Goal: Understand process/instructions: Learn about a topic

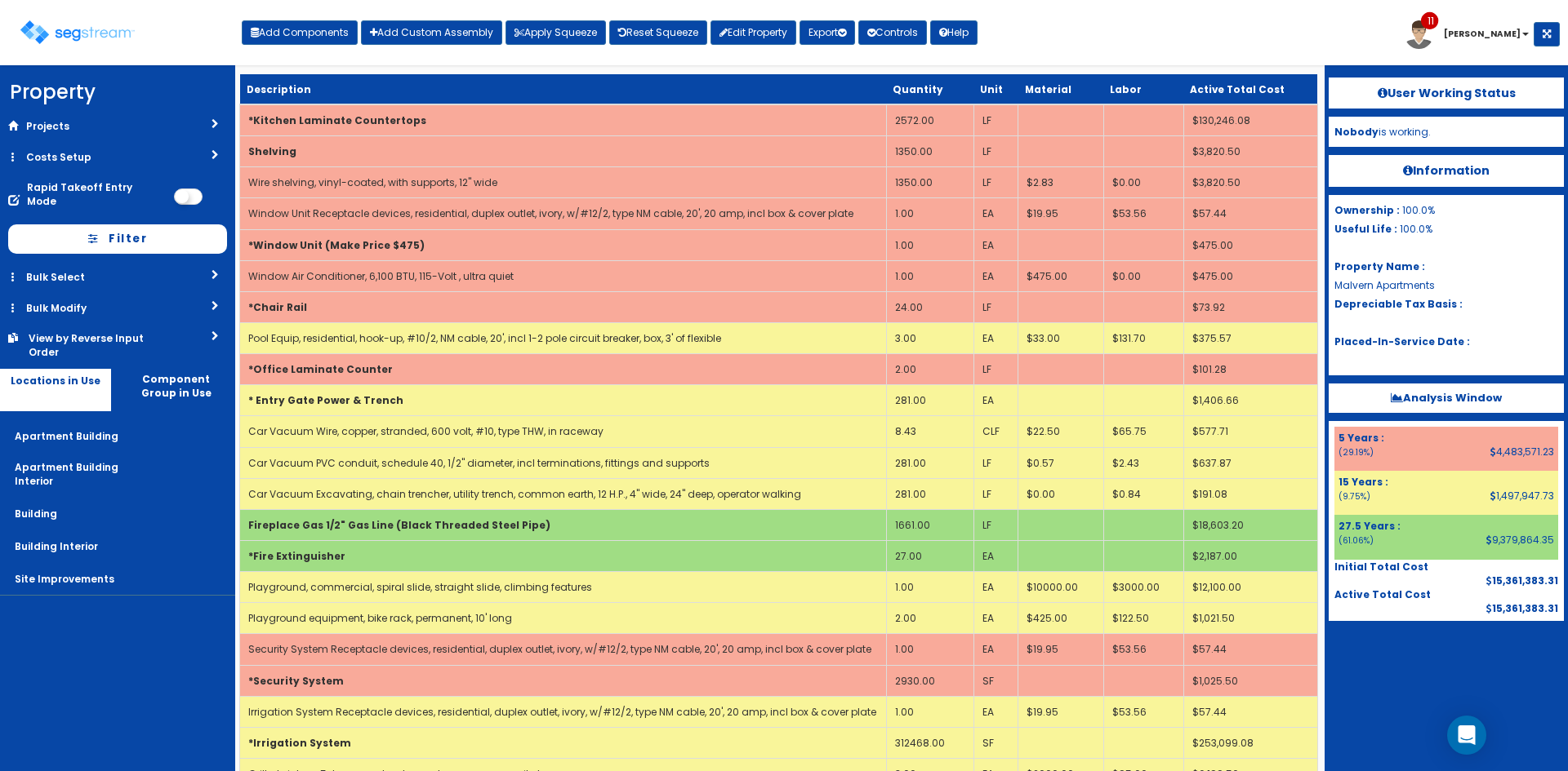
click at [1453, 407] on p "Analysis Window" at bounding box center [1446, 398] width 235 height 29
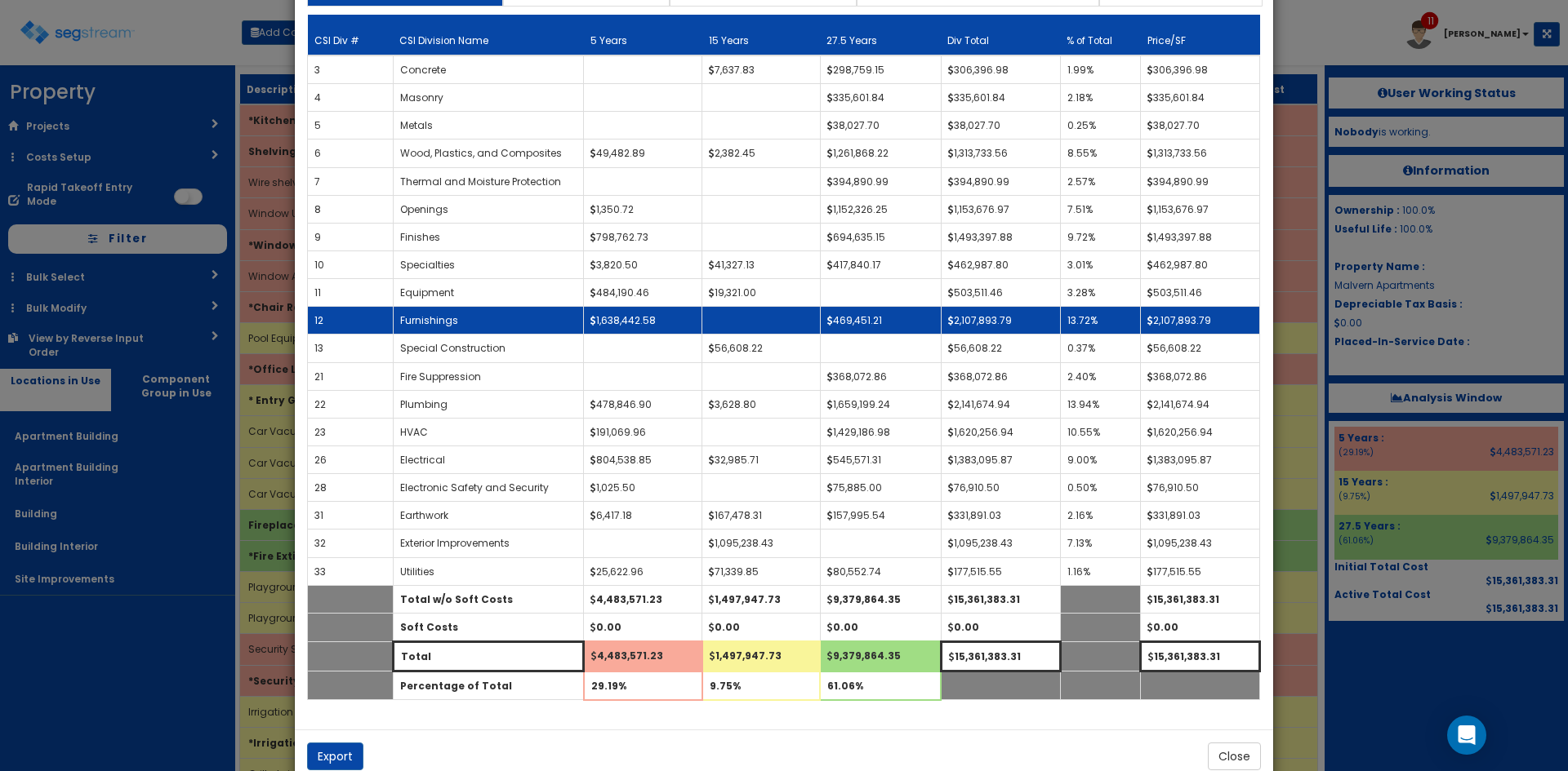
scroll to position [107, 0]
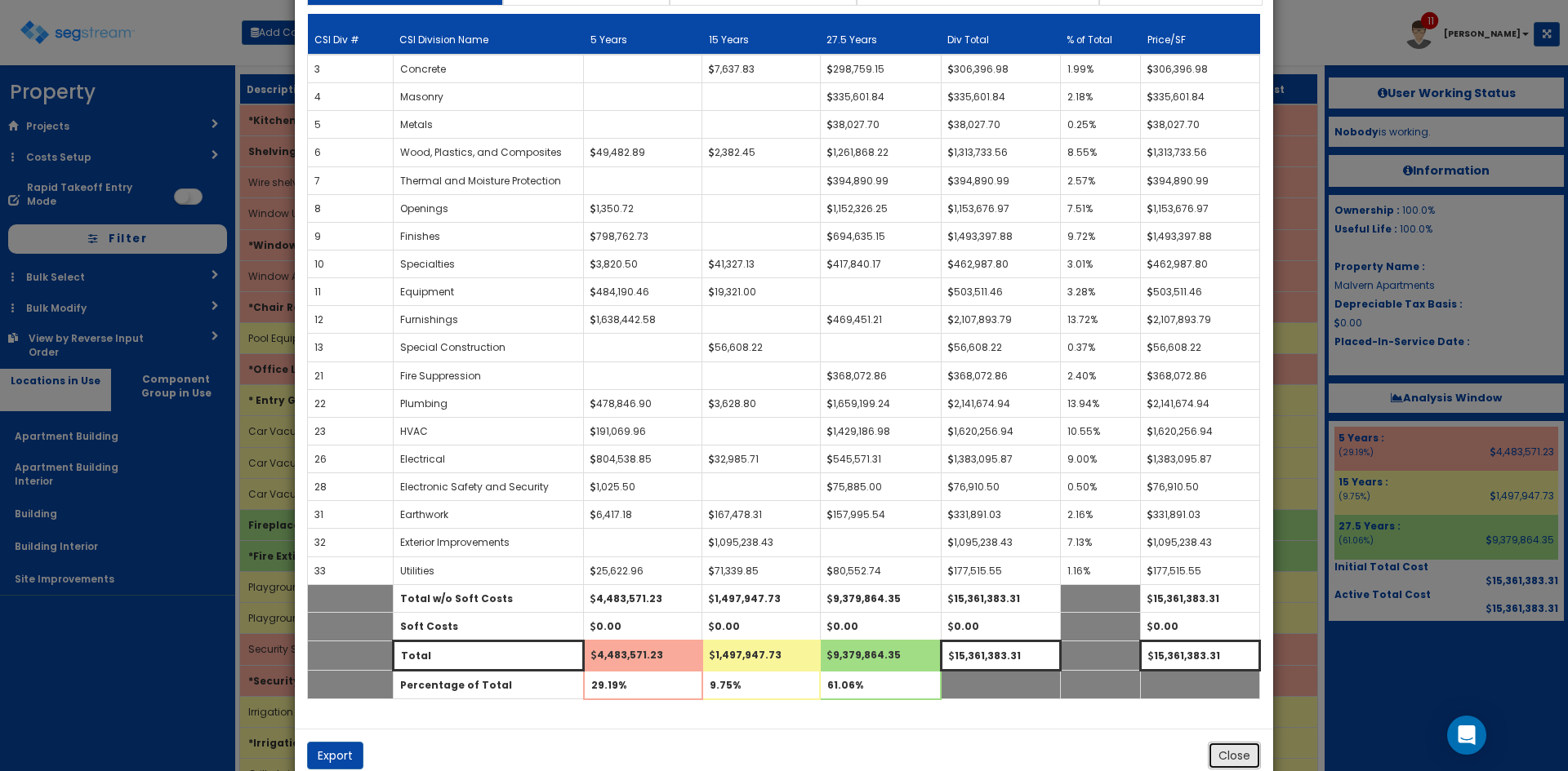
click at [1235, 759] on button "Close" at bounding box center [1234, 755] width 53 height 27
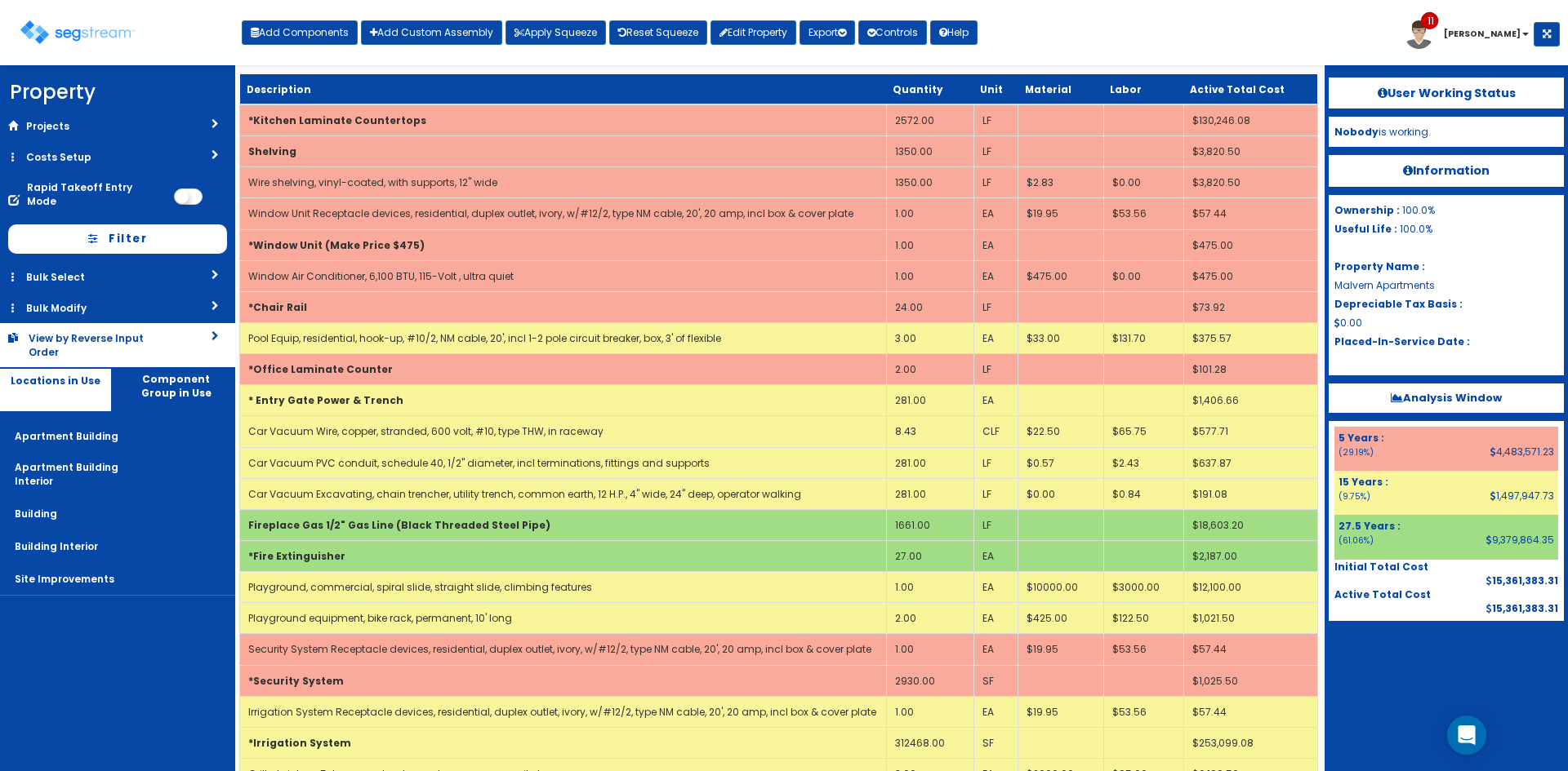
click at [137, 334] on div "View by Reverse Input Order" at bounding box center [94, 344] width 132 height 27
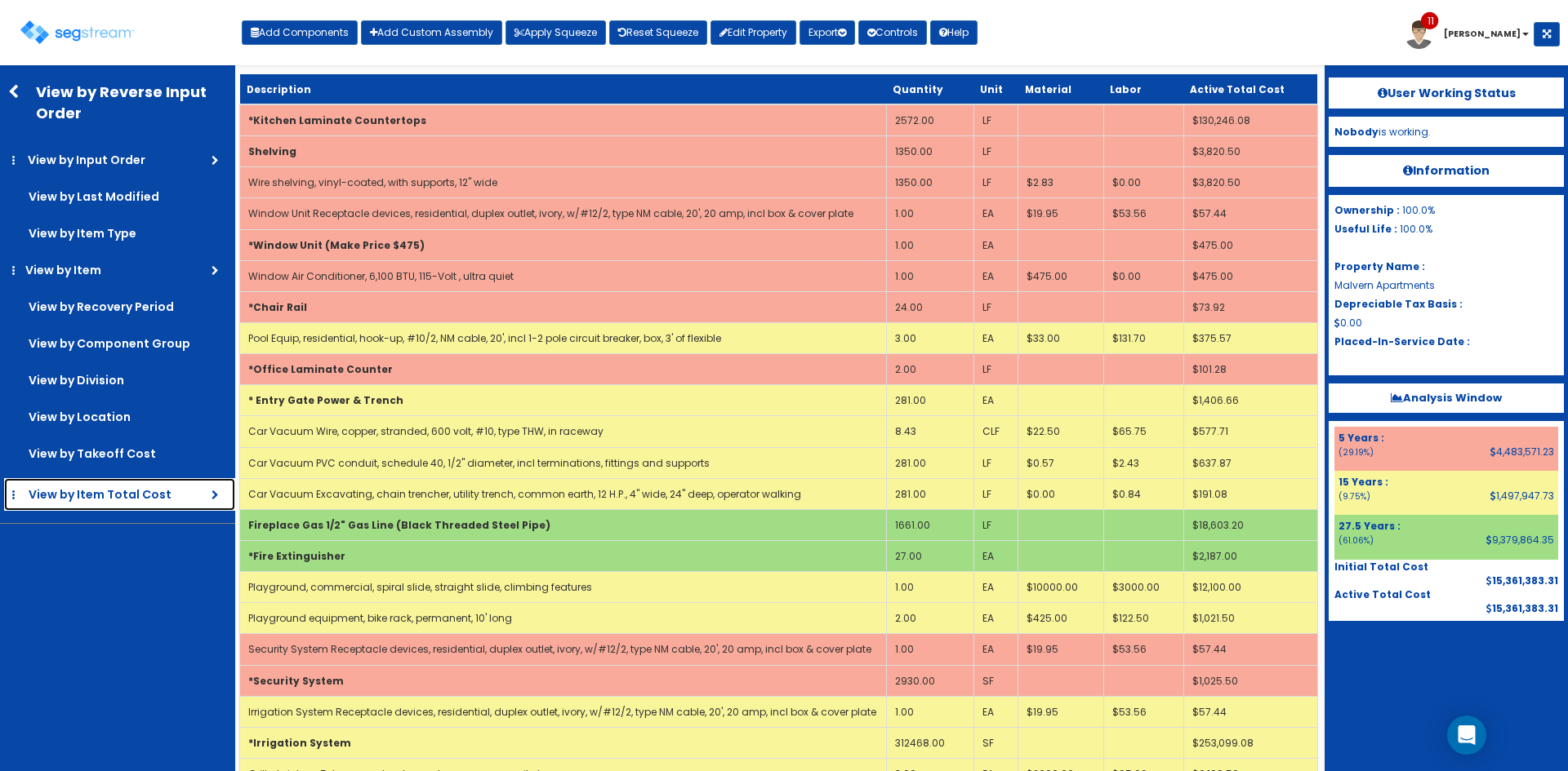
click at [129, 504] on link "View by Item Total Cost" at bounding box center [119, 495] width 231 height 33
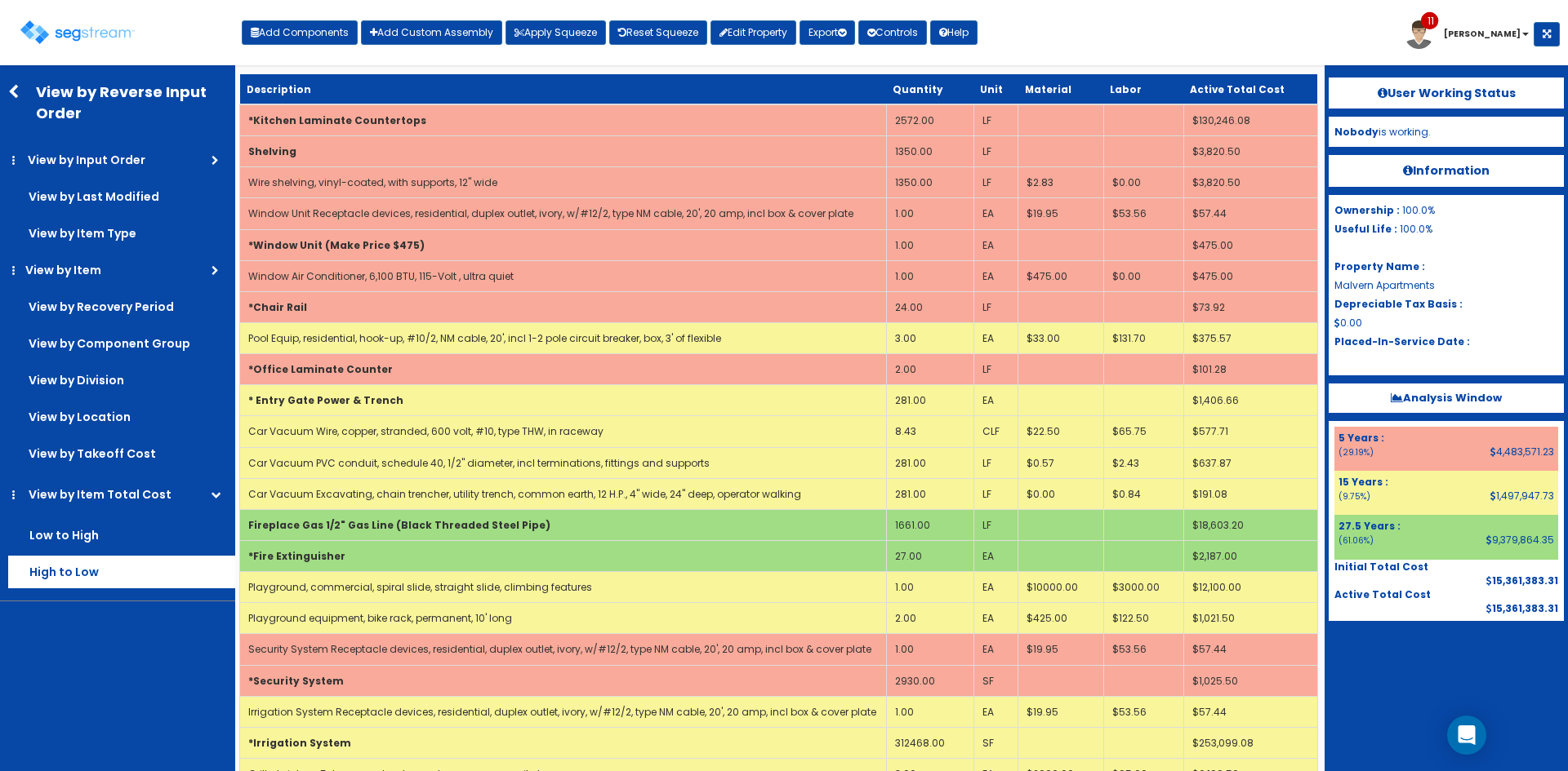
click at [91, 580] on label "High to Low" at bounding box center [122, 572] width 227 height 33
click at [0, 0] on input "High to Low" at bounding box center [0, 0] width 0 height 0
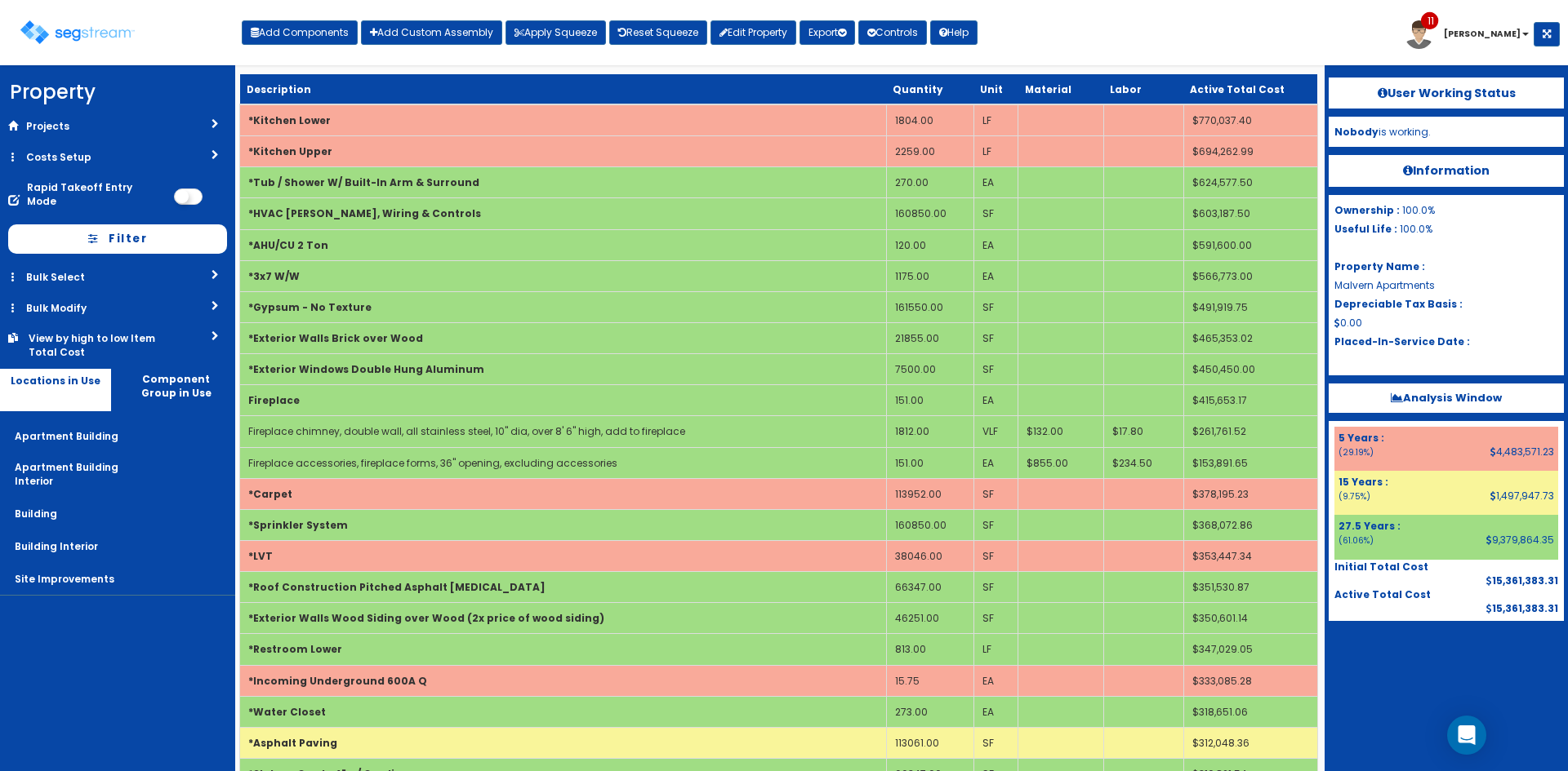
click at [1076, 39] on div "Toggle navigation Add Components Add Custom Assembly Apply Squeeze Reset Squeez…" at bounding box center [784, 39] width 1551 height 53
click at [1078, 39] on div "Toggle navigation Add Components Add Custom Assembly Apply Squeeze Reset Squeez…" at bounding box center [784, 39] width 1551 height 53
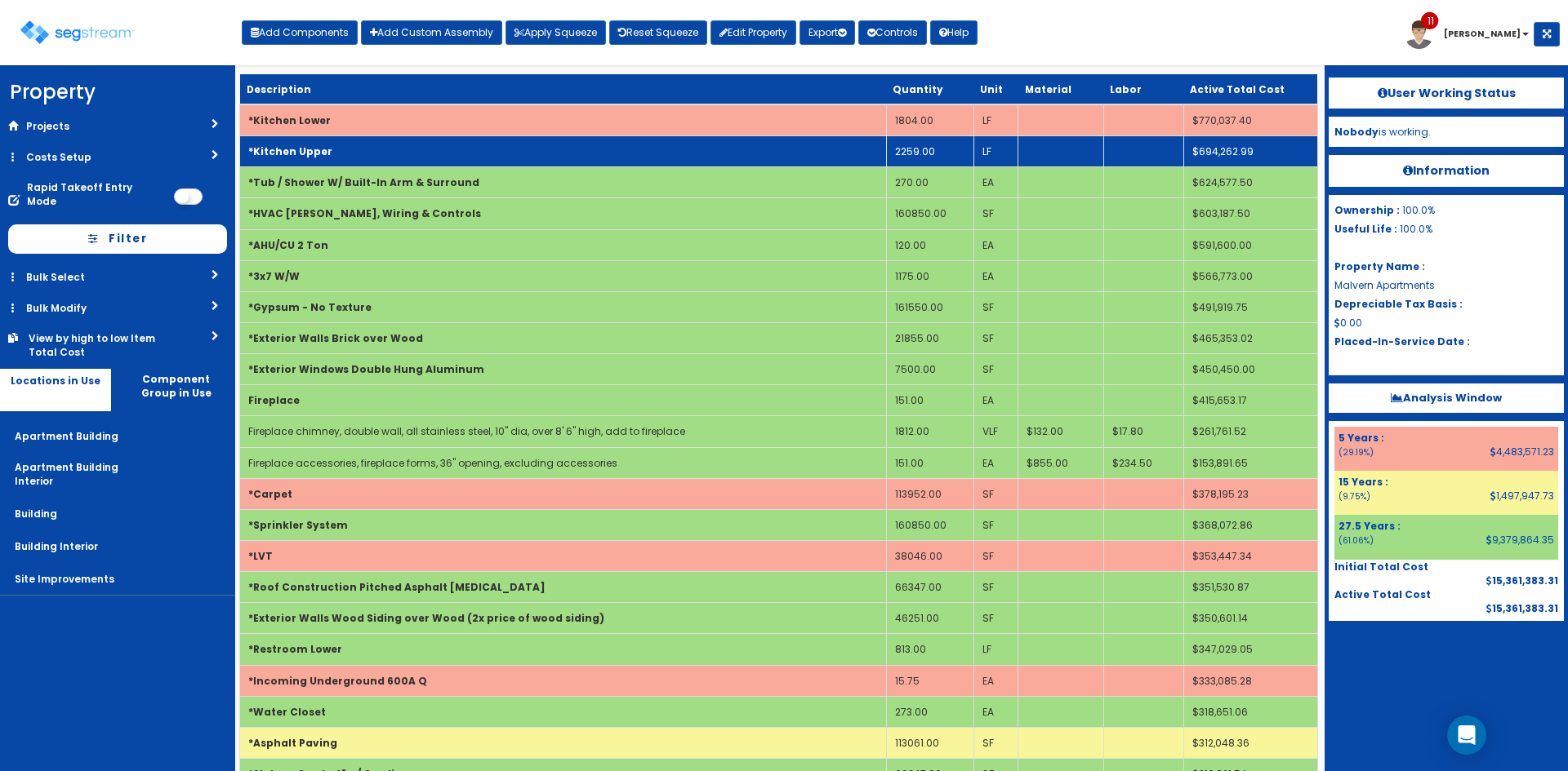
click at [774, 146] on td "*Kitchen Upper" at bounding box center [563, 151] width 646 height 31
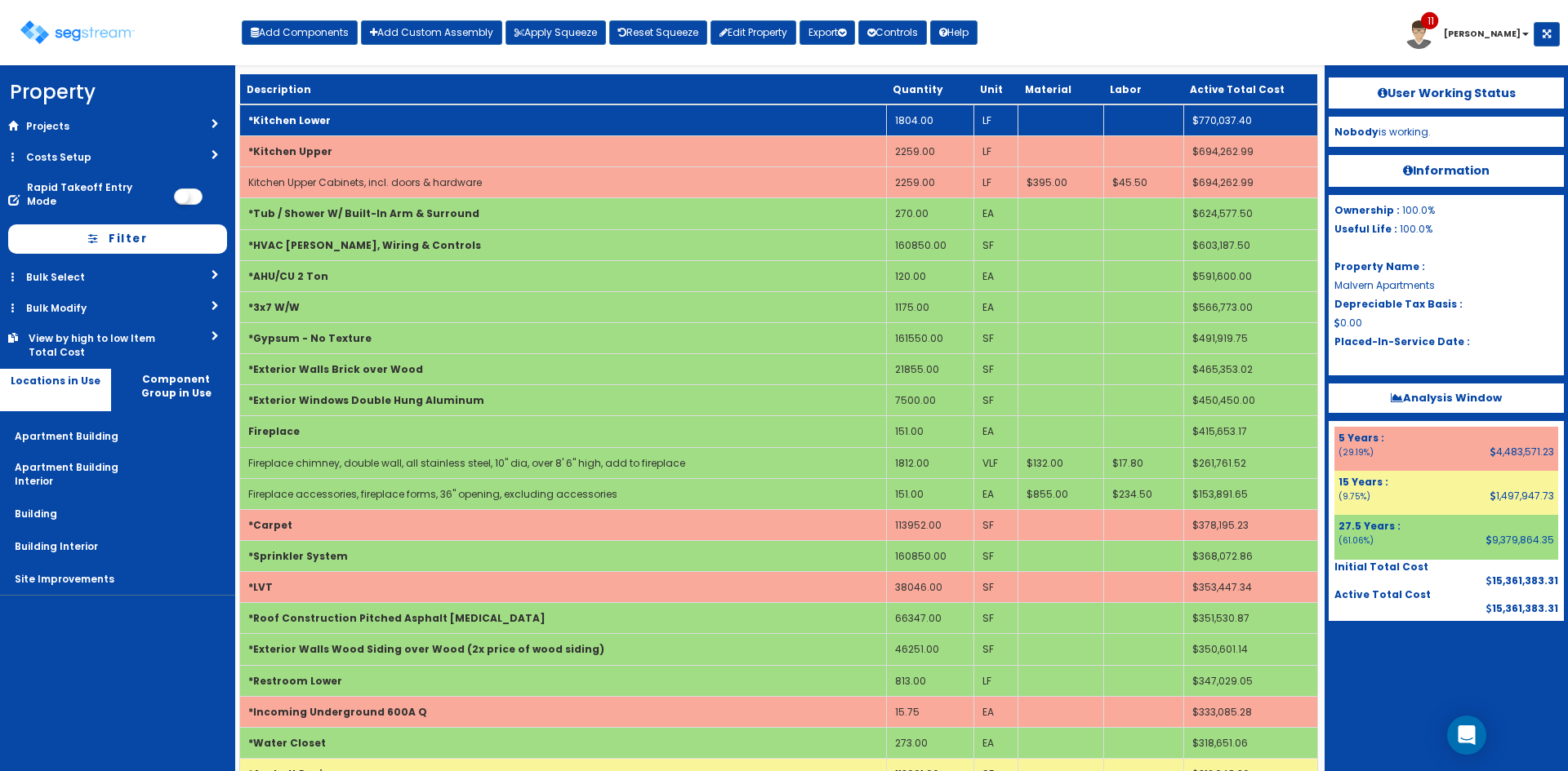
click at [778, 122] on td "*Kitchen Lower" at bounding box center [563, 120] width 646 height 32
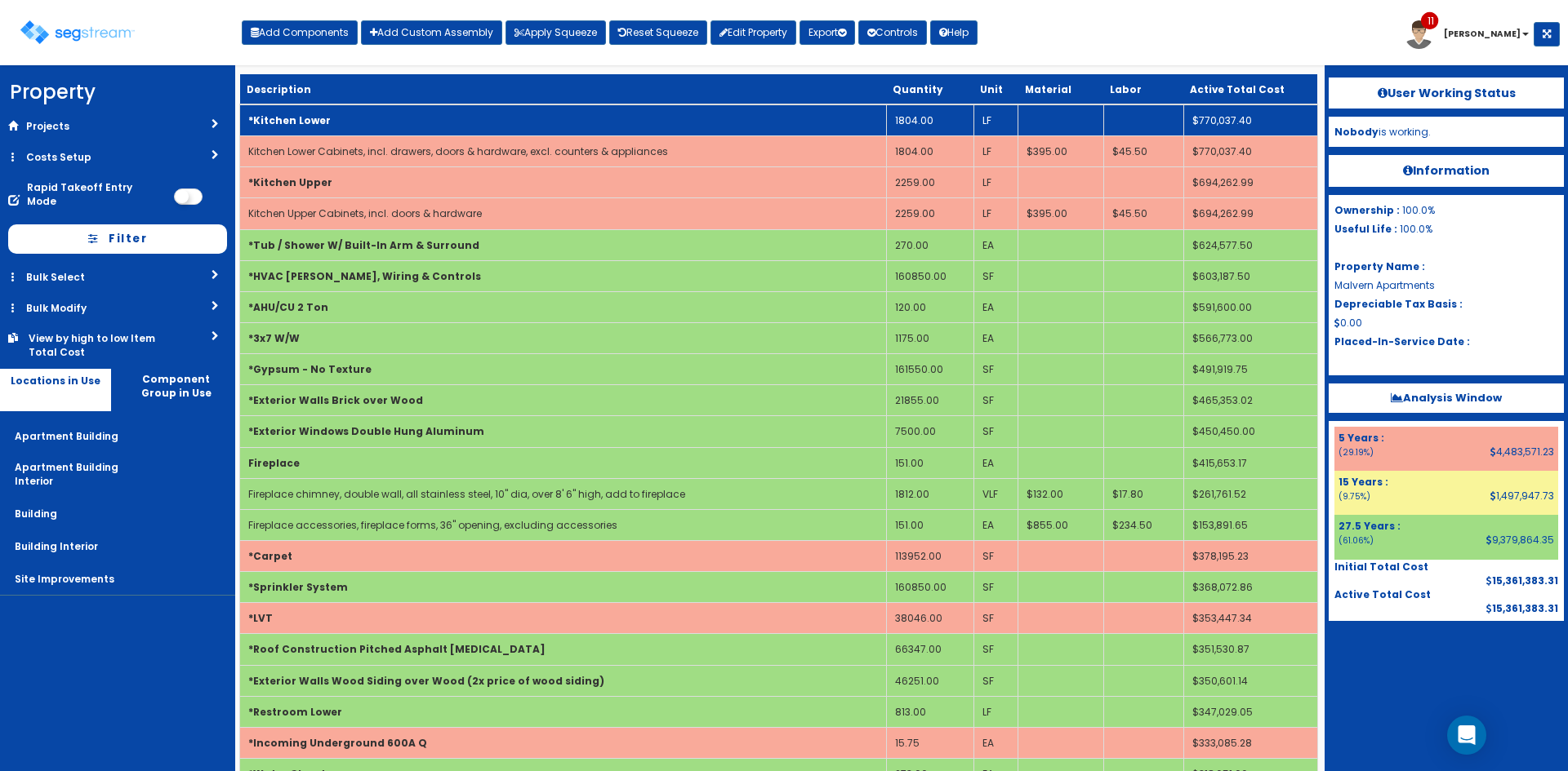
click at [779, 121] on td "*Kitchen Lower" at bounding box center [563, 120] width 646 height 32
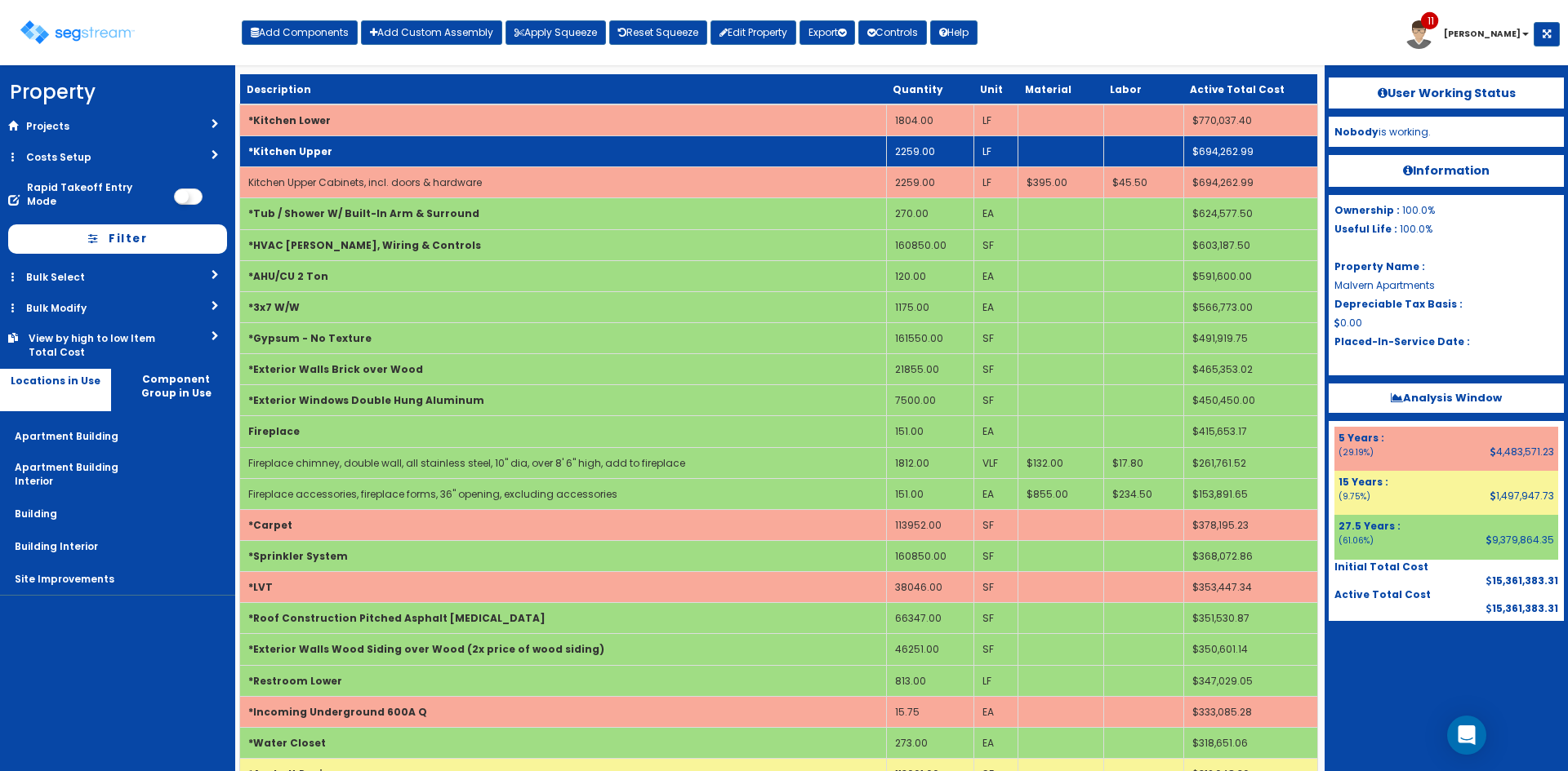
click at [784, 151] on td "*Kitchen Upper" at bounding box center [563, 151] width 646 height 31
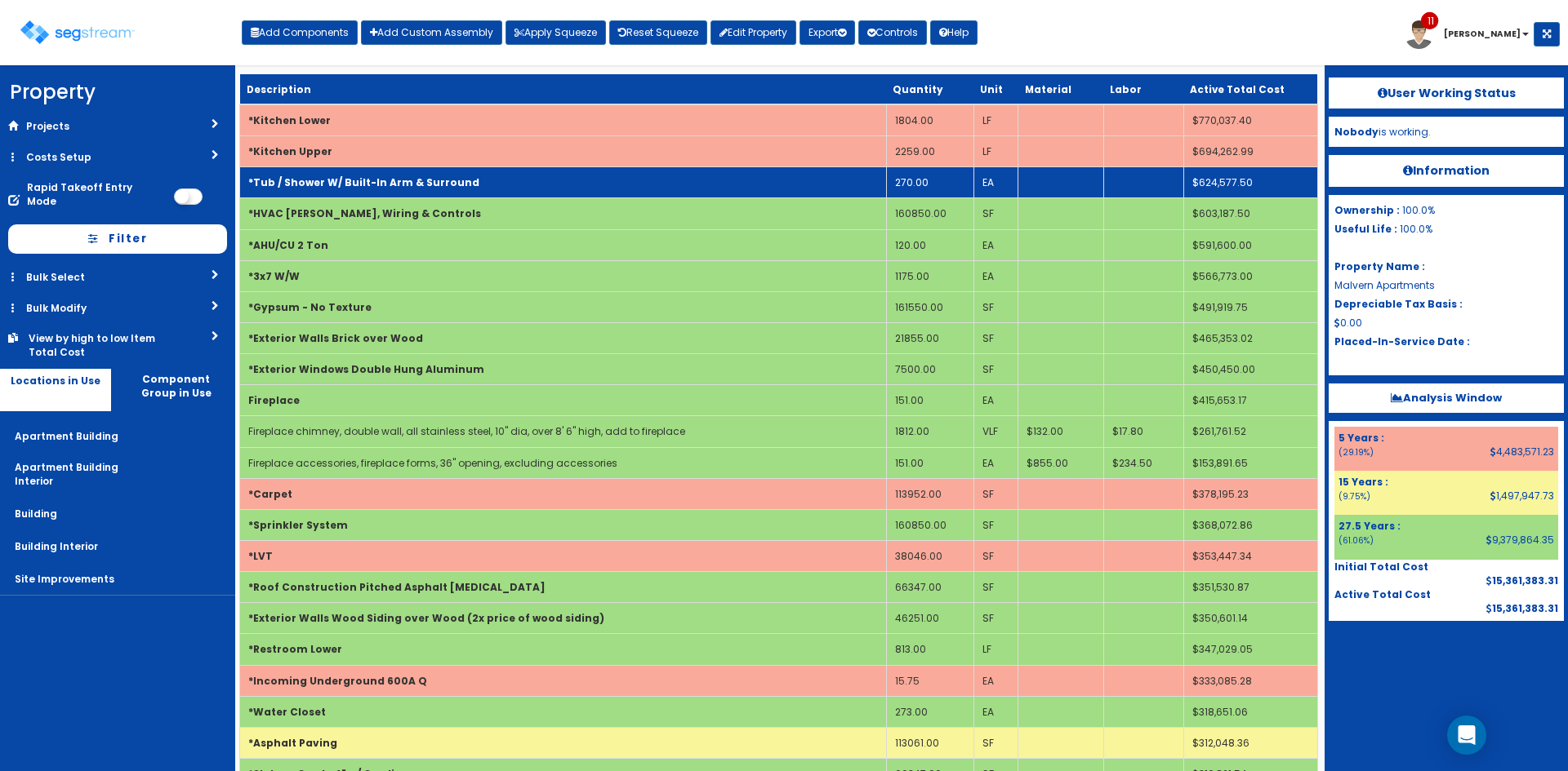
click at [747, 178] on td "*Tub / Shower W/ Built-In Arm & Surround" at bounding box center [563, 183] width 646 height 31
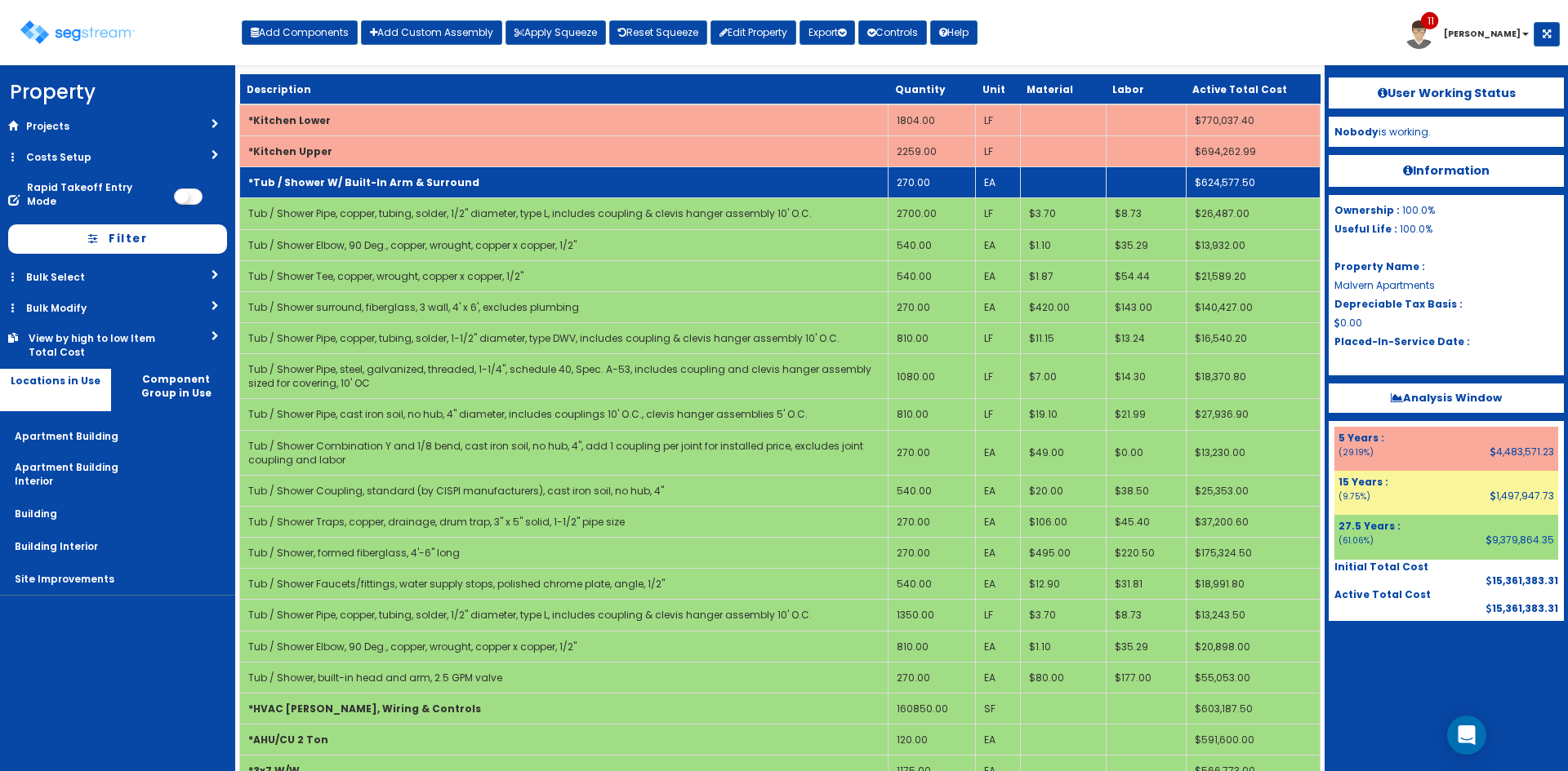
click at [583, 175] on td "*Tub / Shower W/ Built-In Arm & Surround" at bounding box center [564, 183] width 648 height 31
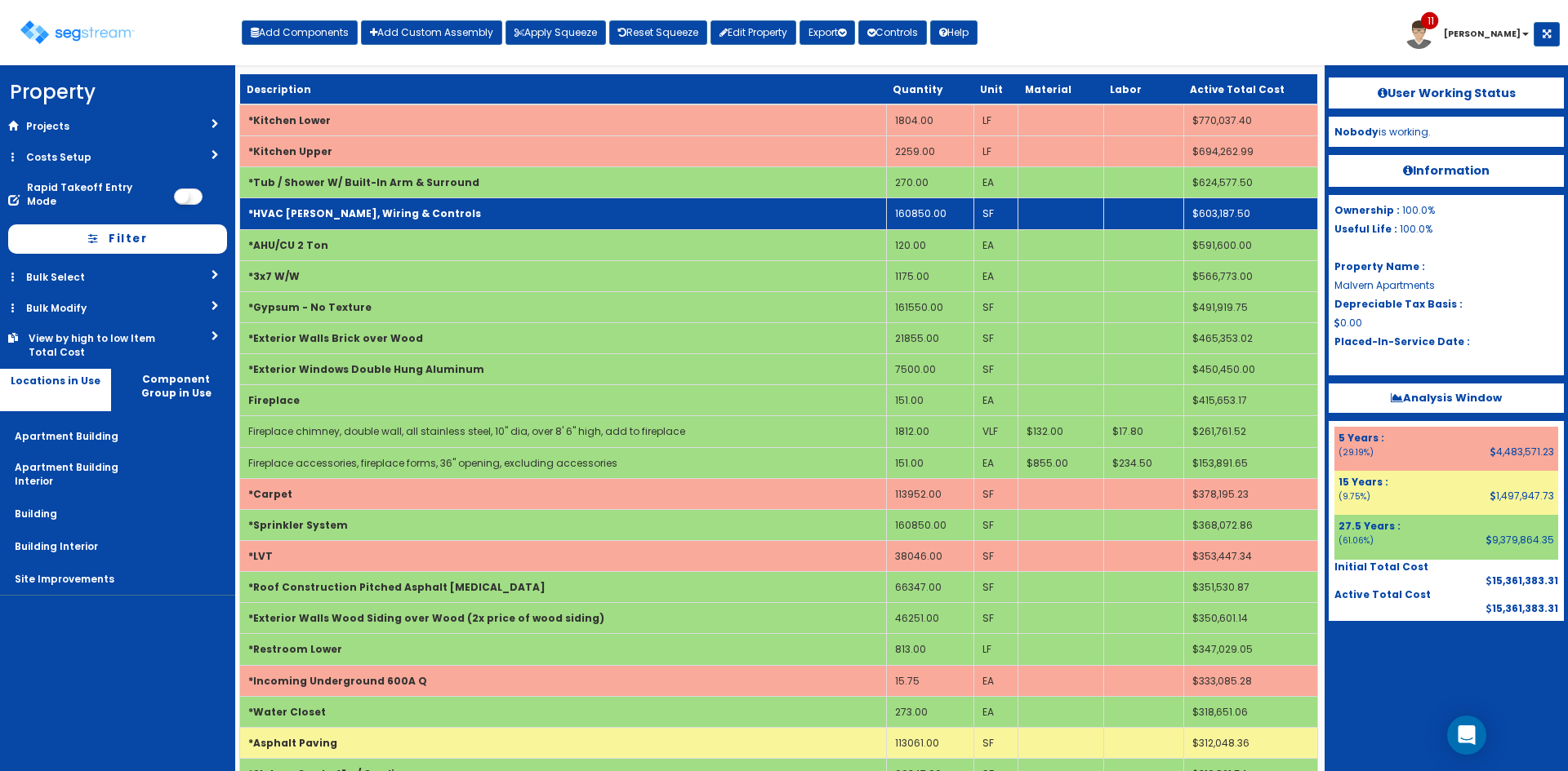
click at [562, 221] on td "*HVAC [PERSON_NAME], Wiring & Controls" at bounding box center [563, 214] width 646 height 31
